Goal: Find specific page/section: Find specific page/section

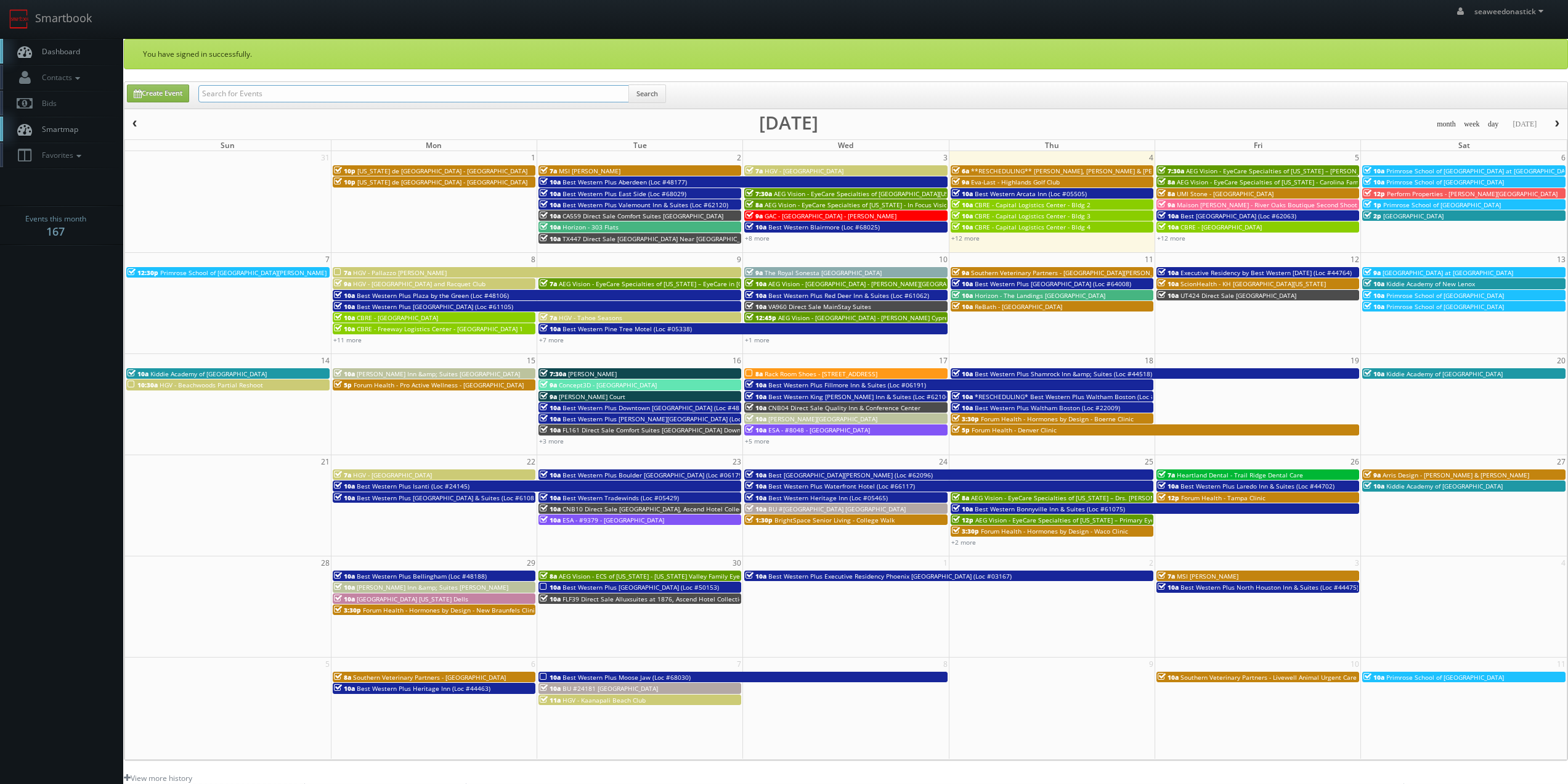
click at [282, 98] on input "text" at bounding box center [414, 94] width 431 height 17
paste input "Southern Veterinary Partners - Livewell Urgent Care of [GEOGRAPHIC_DATA]"
type input "Southern Veterinary Partners - Livewell Urgent Care of [GEOGRAPHIC_DATA]"
click at [639, 92] on button "Search" at bounding box center [648, 93] width 38 height 18
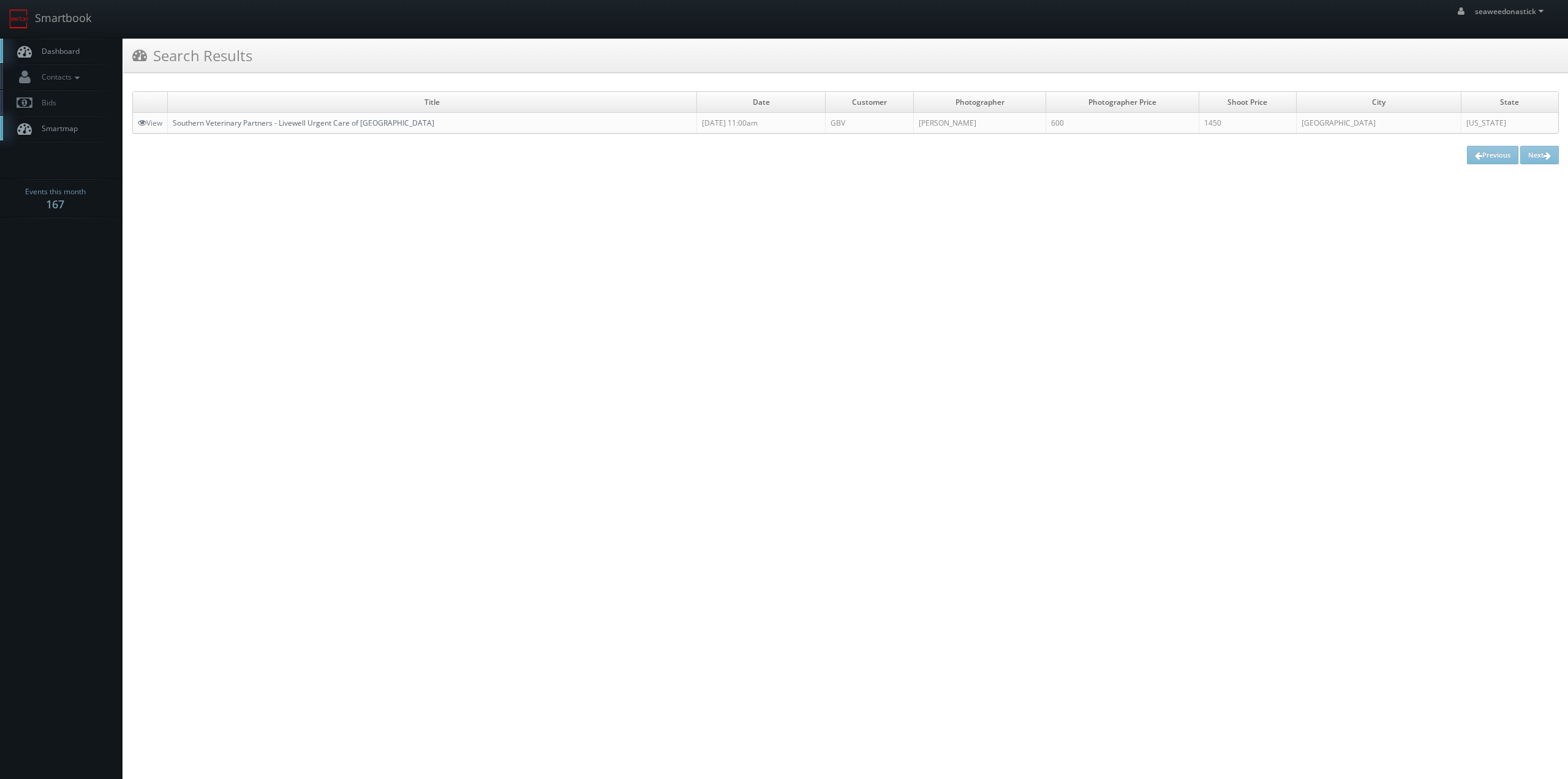
click at [217, 126] on link "Southern Veterinary Partners - Livewell Urgent Care of [GEOGRAPHIC_DATA]" at bounding box center [303, 123] width 261 height 10
